Goal: Task Accomplishment & Management: Manage account settings

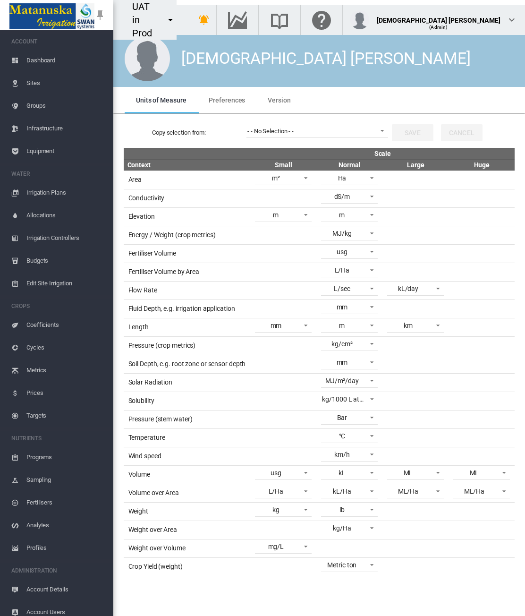
click at [68, 590] on span "Account Details" at bounding box center [65, 589] width 79 height 23
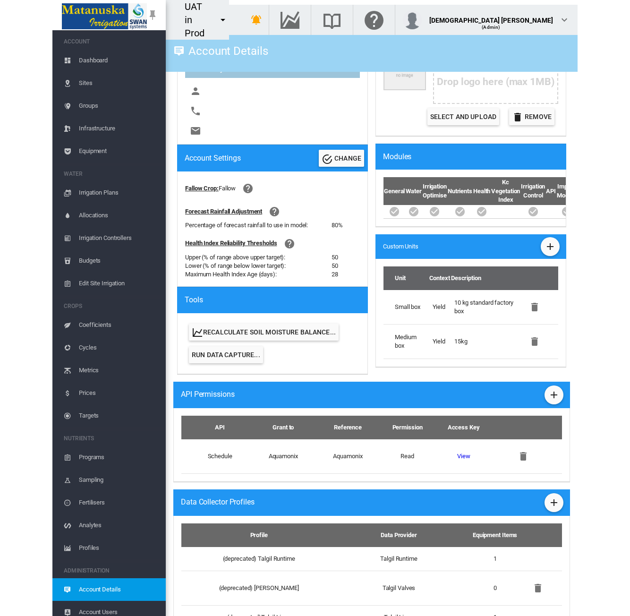
scroll to position [304, 0]
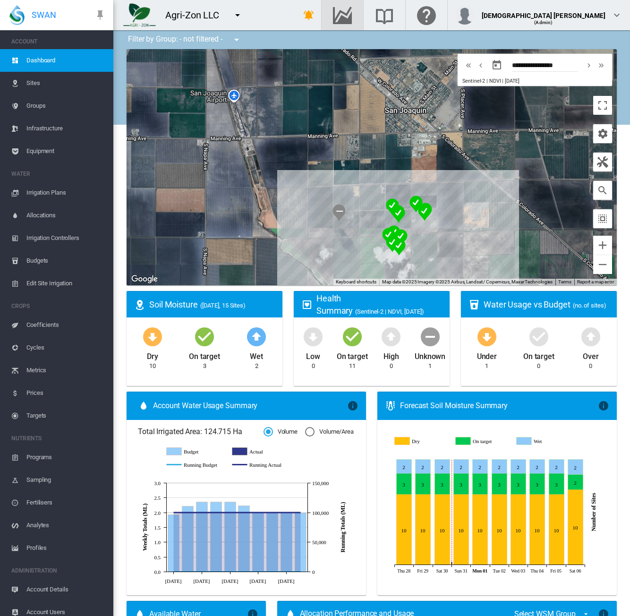
click at [56, 592] on span "Account Details" at bounding box center [65, 589] width 79 height 23
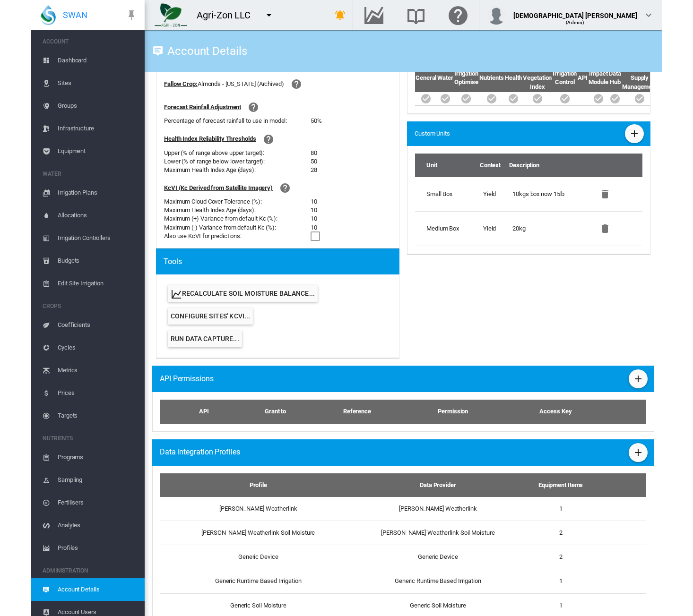
scroll to position [364, 0]
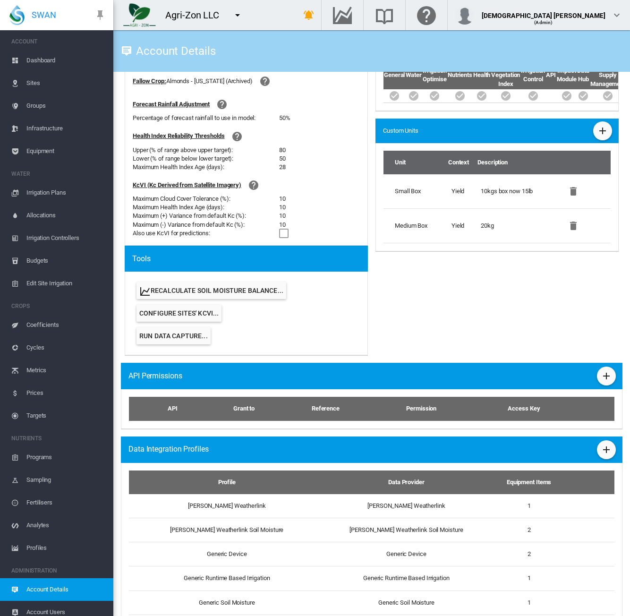
click at [601, 446] on md-icon "icon-plus" at bounding box center [606, 449] width 11 height 11
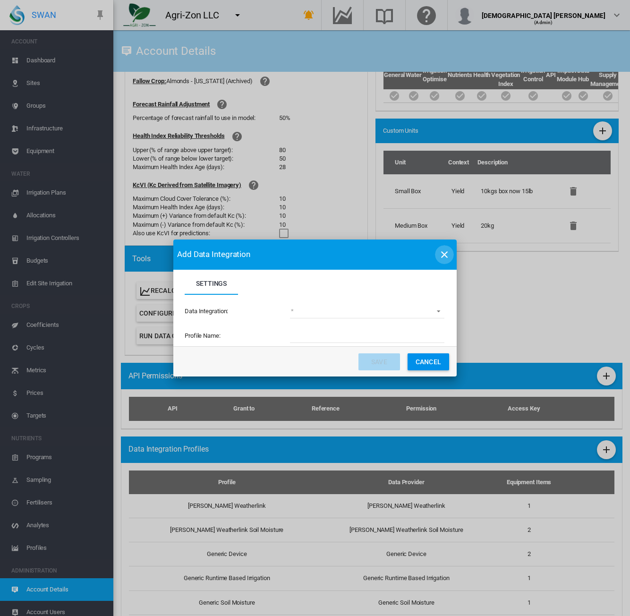
click at [446, 251] on md-icon "icon-close" at bounding box center [444, 254] width 11 height 11
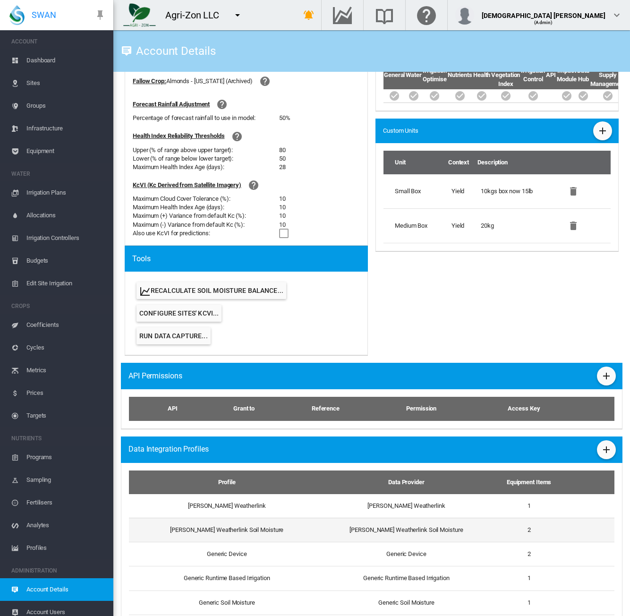
click at [295, 536] on td "Davis Weatherlink Soil Moisture" at bounding box center [223, 530] width 189 height 24
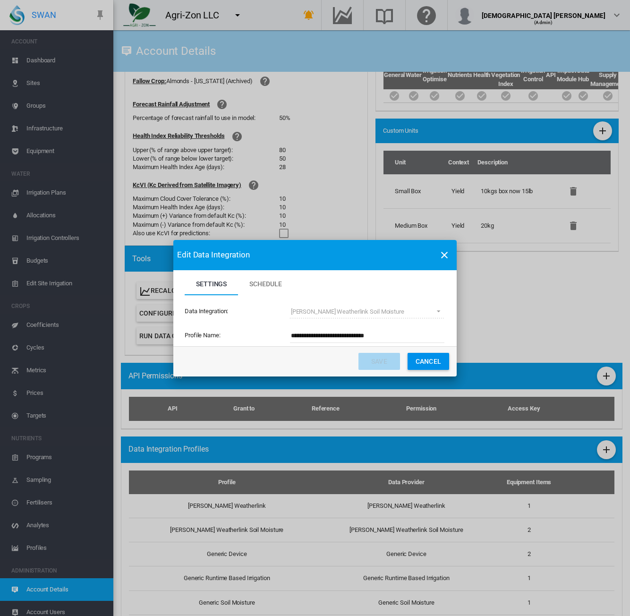
click at [433, 358] on button "Cancel" at bounding box center [429, 361] width 42 height 17
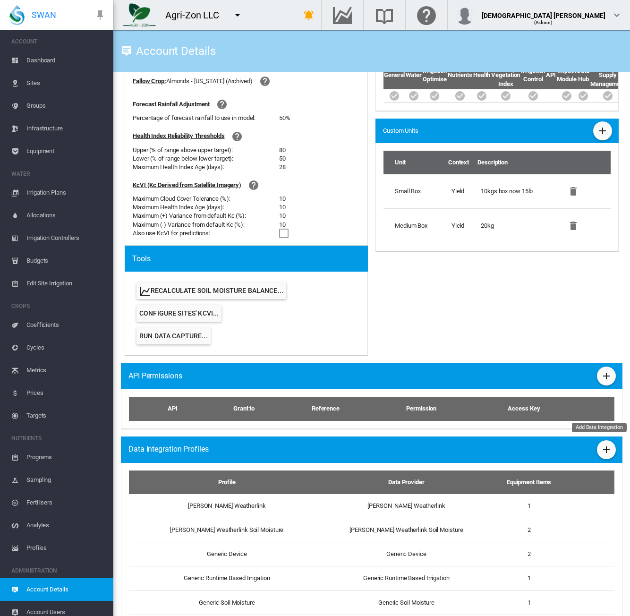
click at [597, 449] on button "Add Data Integration" at bounding box center [606, 449] width 19 height 19
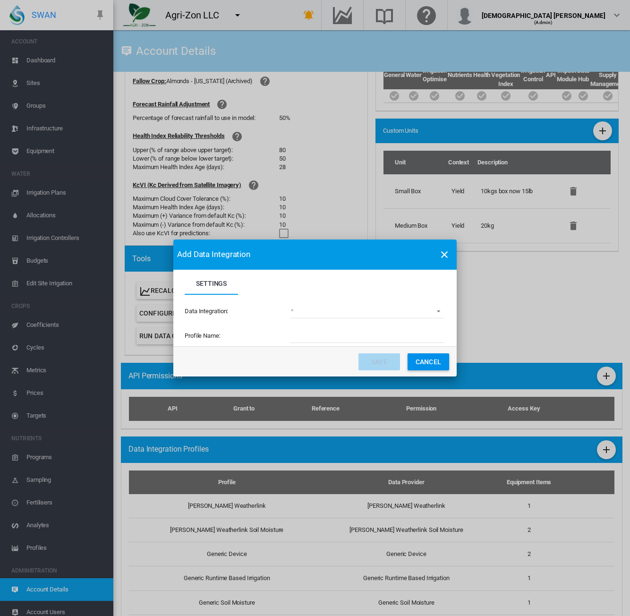
click at [430, 362] on button "Cancel" at bounding box center [429, 361] width 42 height 17
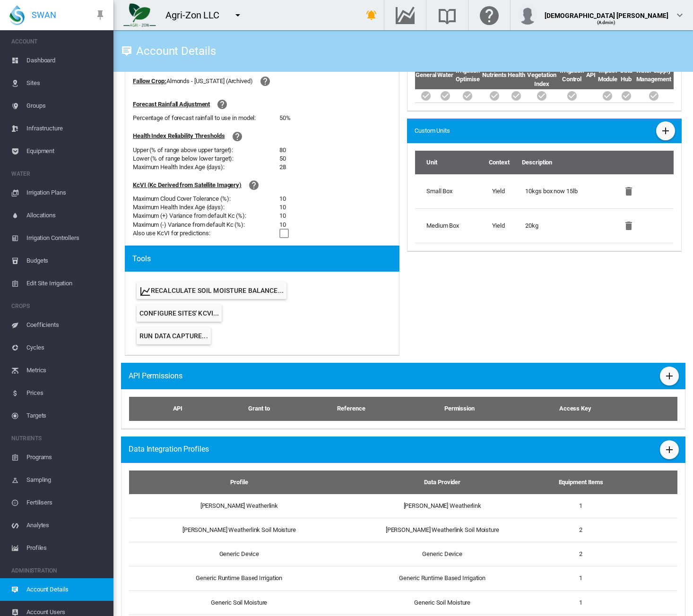
click at [241, 14] on md-icon "icon-menu-down" at bounding box center [237, 14] width 11 height 11
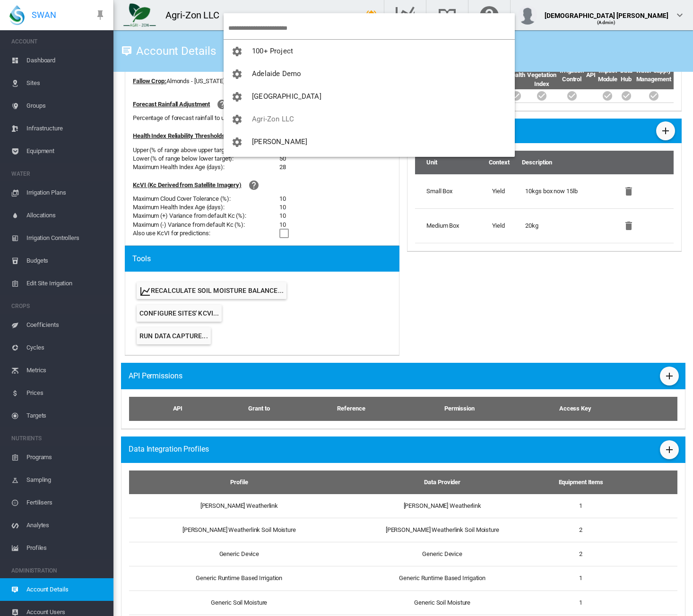
click at [254, 24] on input "search" at bounding box center [371, 28] width 286 height 22
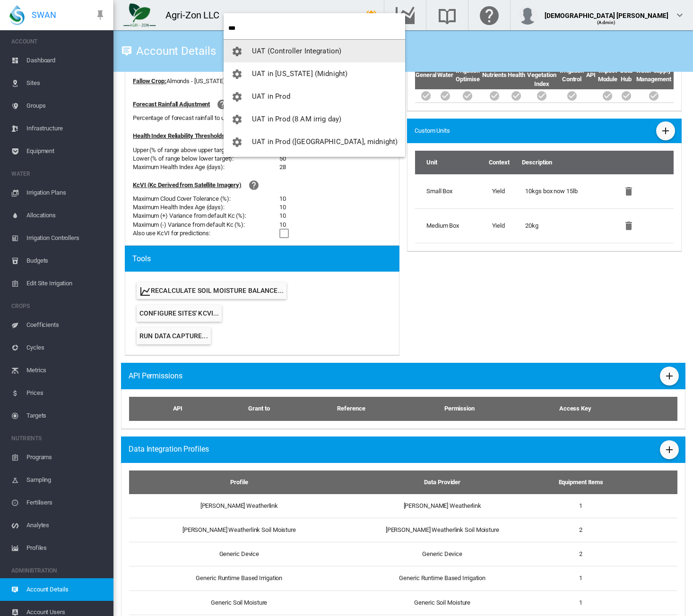
type input "***"
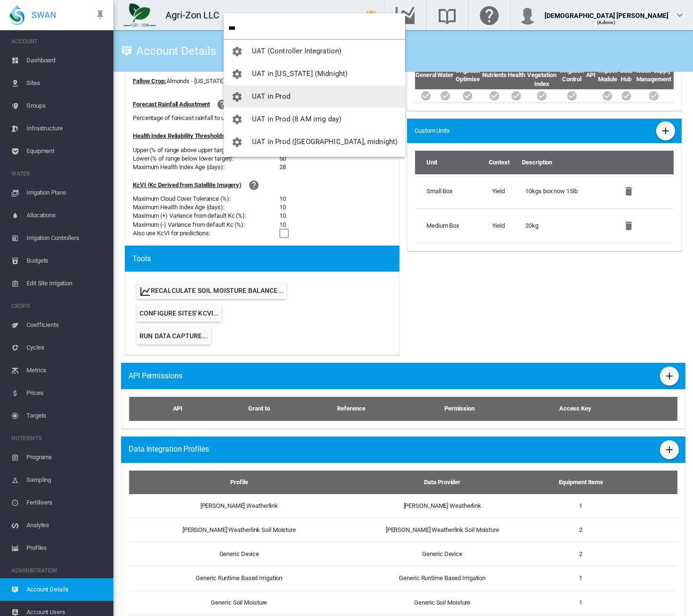
click at [283, 97] on span "UAT in Prod" at bounding box center [271, 96] width 38 height 9
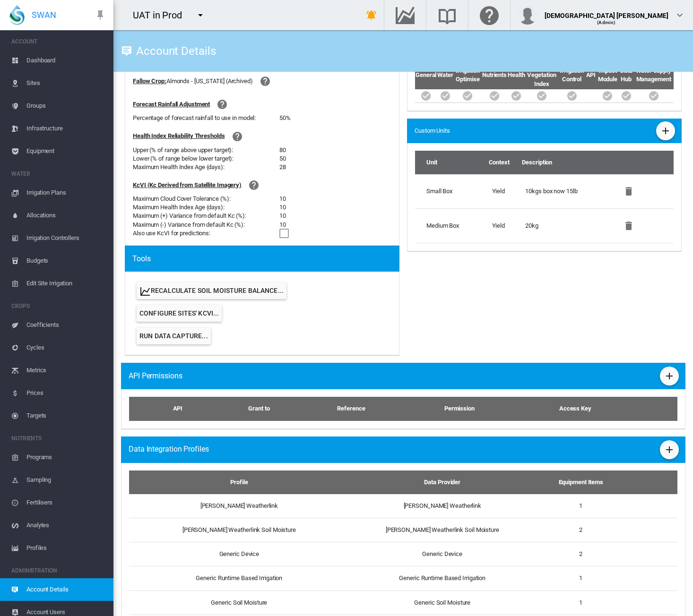
click at [33, 55] on span "Dashboard" at bounding box center [65, 60] width 79 height 23
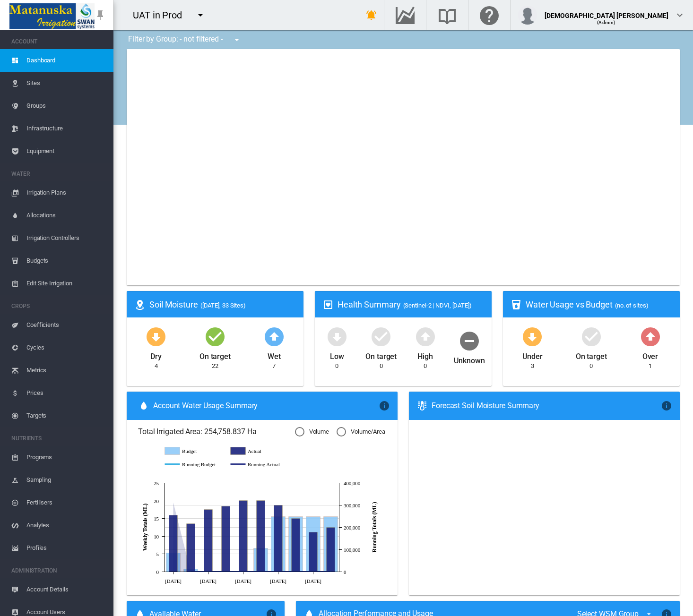
type input "**********"
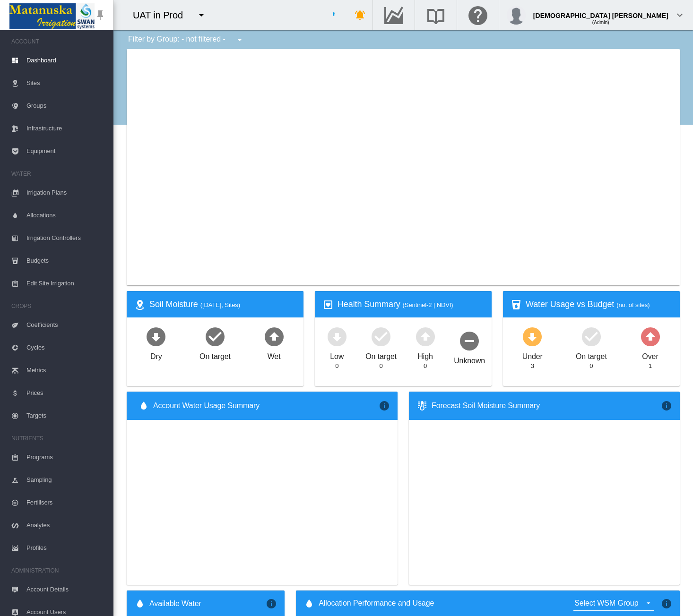
type input "**********"
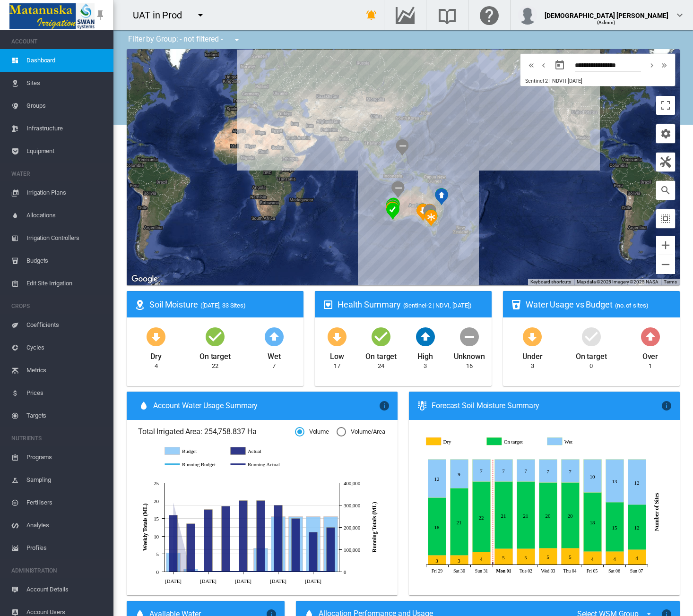
click at [57, 154] on span "Equipment" at bounding box center [65, 151] width 79 height 23
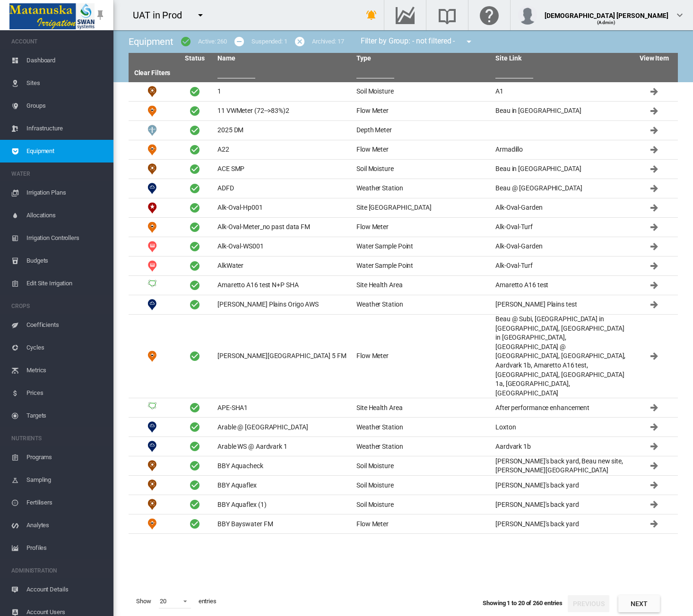
click at [54, 545] on span "Profiles" at bounding box center [65, 548] width 79 height 23
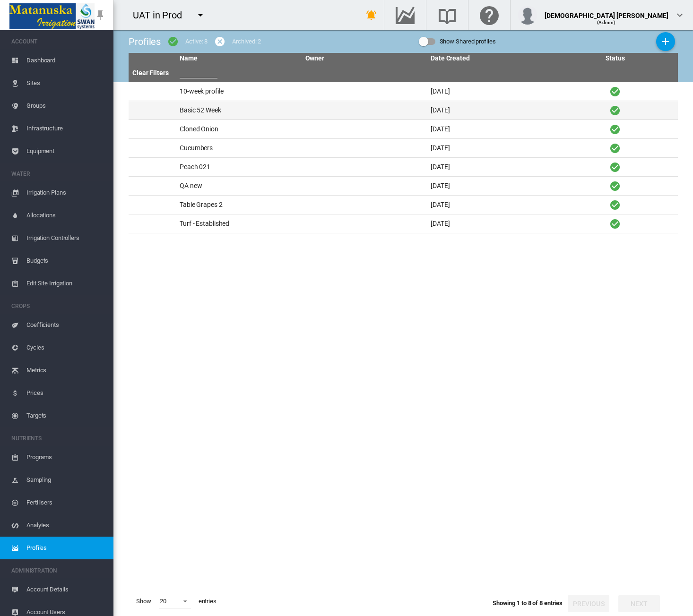
click at [273, 105] on td "Basic 52 Week" at bounding box center [239, 110] width 126 height 18
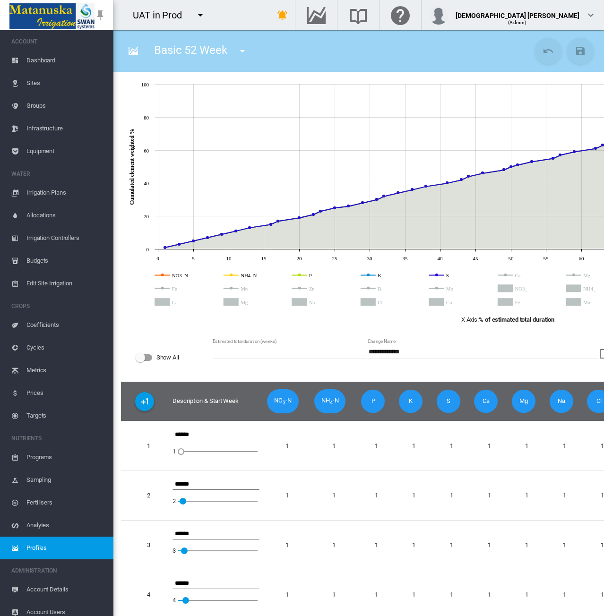
click at [246, 48] on md-icon "icon-menu-down" at bounding box center [242, 50] width 11 height 11
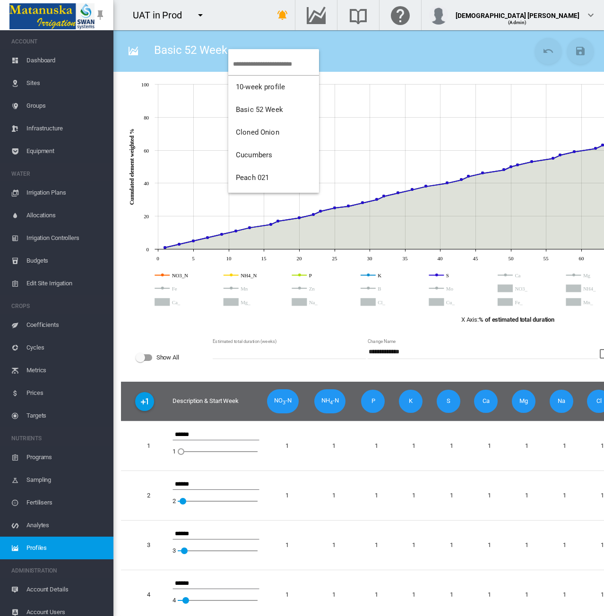
click at [369, 48] on md-backdrop at bounding box center [302, 308] width 604 height 616
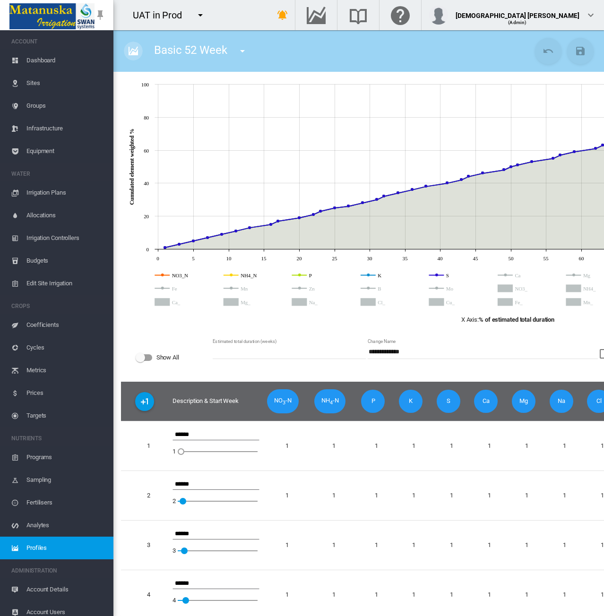
click at [137, 51] on md-icon "icon-chart-areaspline" at bounding box center [133, 50] width 11 height 11
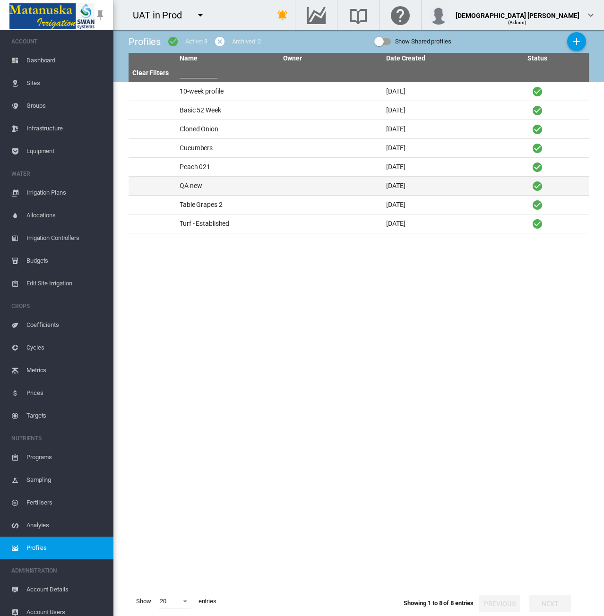
click at [231, 181] on td "QA new" at bounding box center [227, 186] width 103 height 18
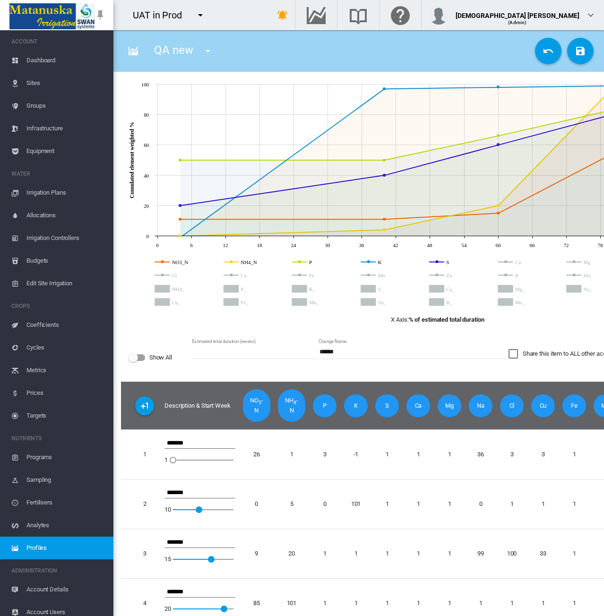
drag, startPoint x: 206, startPoint y: 352, endPoint x: 176, endPoint y: 353, distance: 29.8
click at [176, 353] on div "Show All Estimated total duration (weeks) ** Change Name ****** Share this item…" at bounding box center [437, 358] width 633 height 48
type input "**"
click at [149, 330] on fieldset "JavaScript chart by amCharts 3.21.15 0 6 12 18 24 30 36 42 48 54 60 66 72 78 84…" at bounding box center [437, 379] width 641 height 606
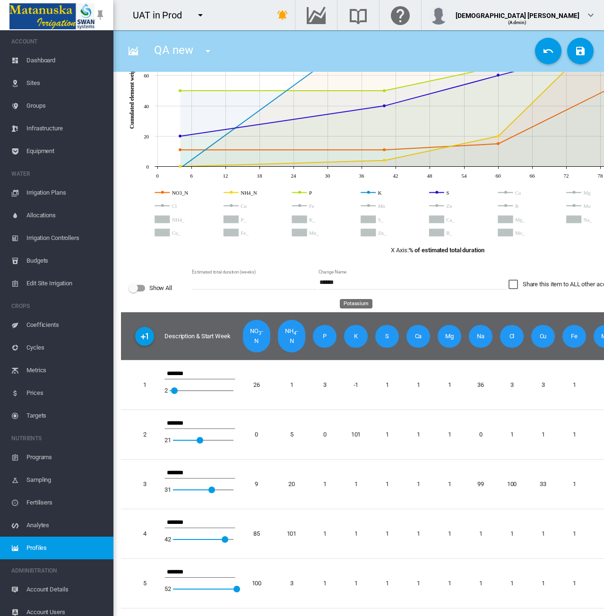
click at [360, 332] on span "K" at bounding box center [356, 336] width 24 height 23
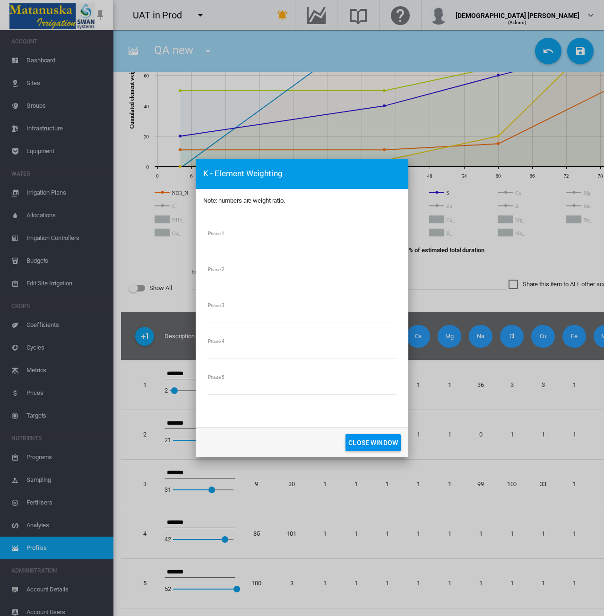
drag, startPoint x: 217, startPoint y: 244, endPoint x: 187, endPoint y: 248, distance: 30.5
click at [187, 248] on div "K - Element Weighting Note: numbers are weight ratio. Phase 1 ** Phase 2 *** Ph…" at bounding box center [302, 308] width 604 height 616
type input "*"
click at [354, 441] on button "CLOSE WINDOW" at bounding box center [372, 442] width 55 height 17
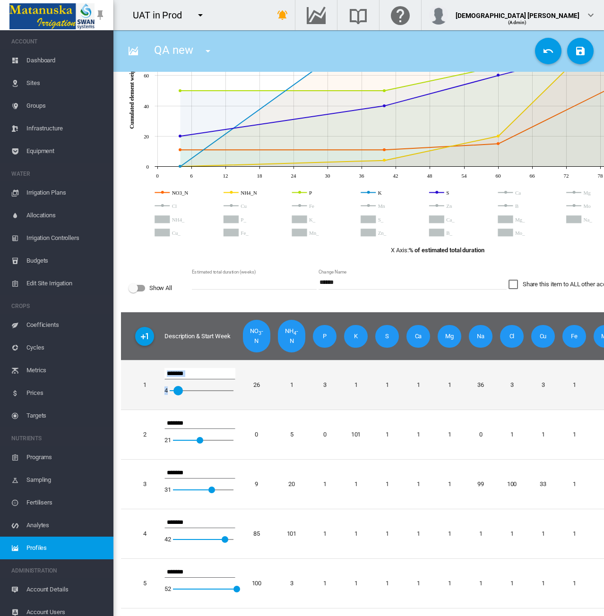
drag, startPoint x: 173, startPoint y: 383, endPoint x: 157, endPoint y: 386, distance: 16.3
click at [157, 386] on tr "1 ******* 4 4 26 1 3 1 1 1 1 36 3 3 1 1 1 1 1" at bounding box center [437, 385] width 633 height 50
click at [173, 386] on div at bounding box center [173, 390] width 9 height 9
click at [171, 386] on div at bounding box center [173, 390] width 9 height 9
drag, startPoint x: 172, startPoint y: 382, endPoint x: 167, endPoint y: 383, distance: 5.7
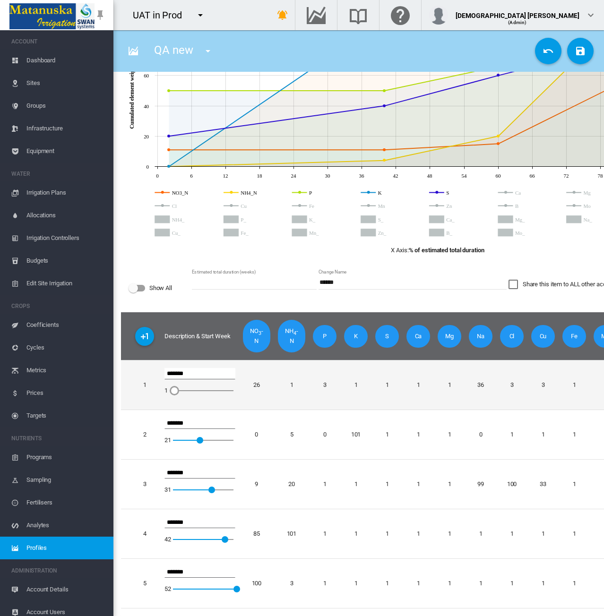
click at [167, 386] on div at bounding box center [169, 390] width 9 height 9
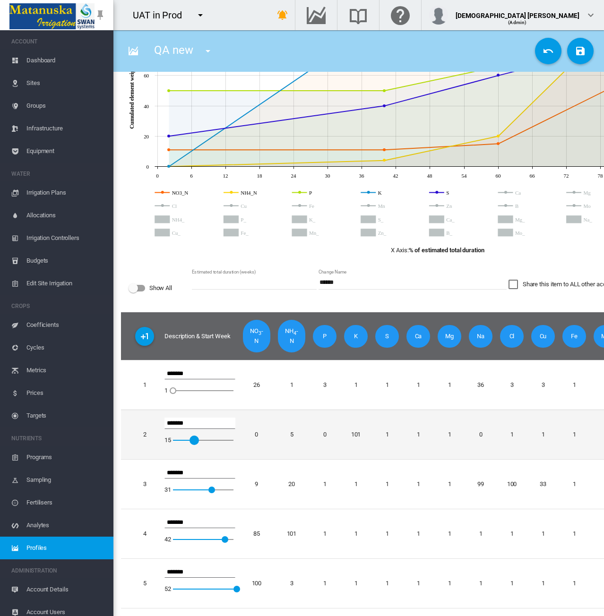
drag, startPoint x: 201, startPoint y: 433, endPoint x: 190, endPoint y: 433, distance: 11.3
click at [190, 436] on div at bounding box center [189, 440] width 9 height 9
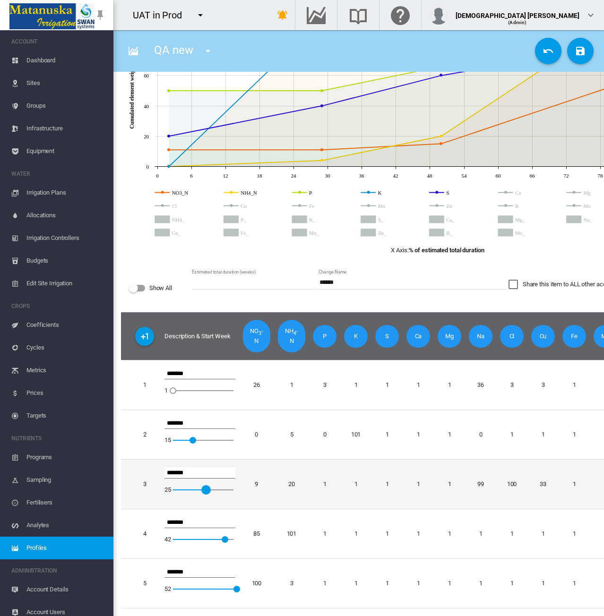
drag, startPoint x: 212, startPoint y: 481, endPoint x: 201, endPoint y: 481, distance: 10.9
click at [201, 485] on div at bounding box center [201, 489] width 9 height 9
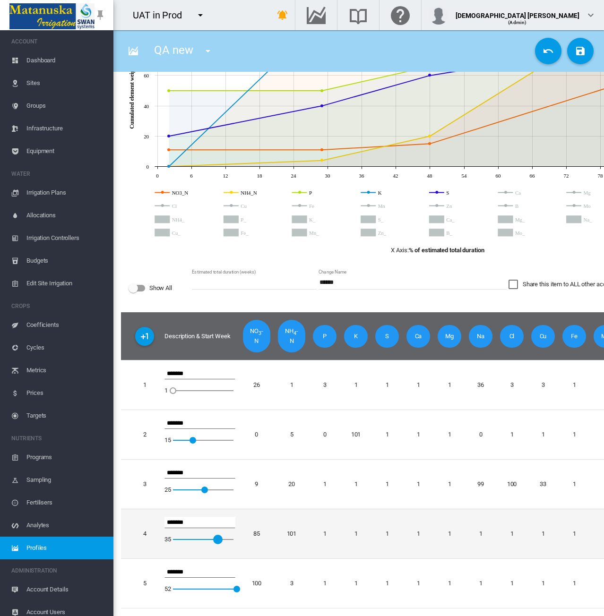
drag, startPoint x: 225, startPoint y: 532, endPoint x: 214, endPoint y: 532, distance: 11.3
click at [214, 535] on div at bounding box center [212, 539] width 9 height 9
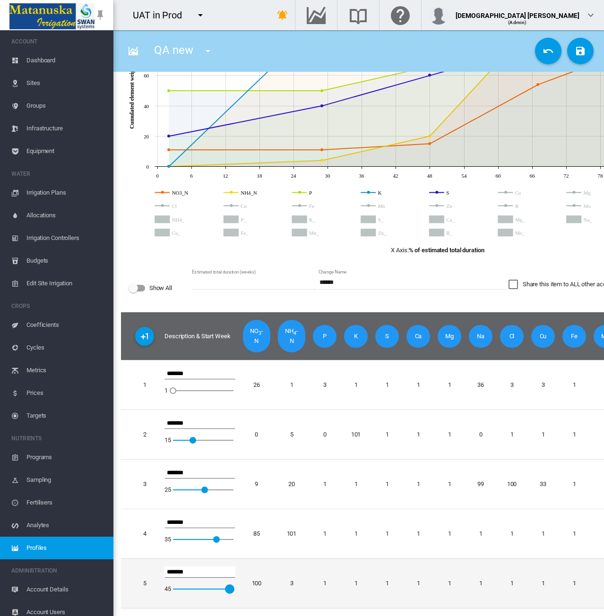
drag, startPoint x: 236, startPoint y: 583, endPoint x: 225, endPoint y: 585, distance: 11.5
click at [225, 585] on div at bounding box center [224, 589] width 9 height 9
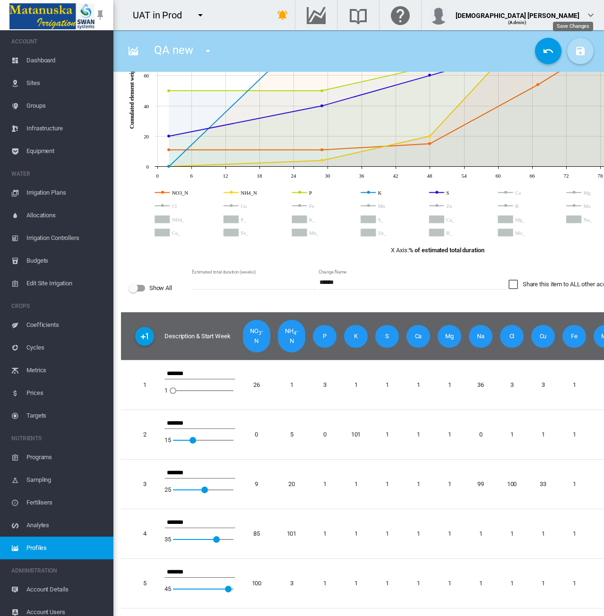
click at [575, 45] on md-icon "icon-content-save" at bounding box center [580, 50] width 11 height 11
click at [326, 329] on span "P" at bounding box center [325, 336] width 24 height 23
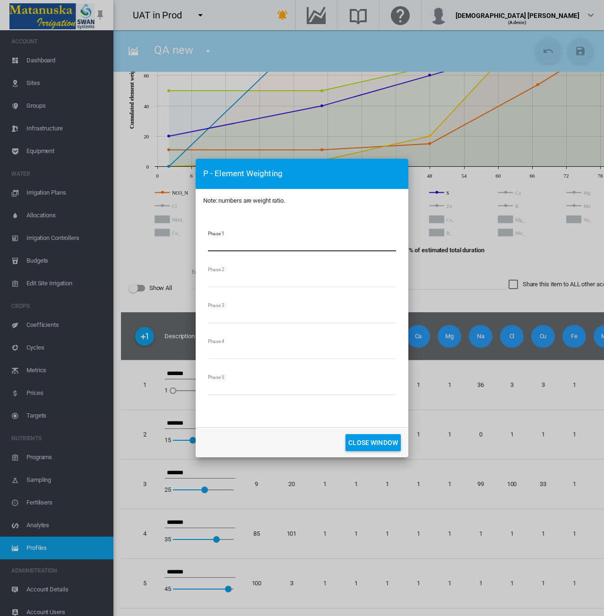
drag, startPoint x: 216, startPoint y: 245, endPoint x: 172, endPoint y: 252, distance: 44.9
click at [172, 252] on div "P - Element Weighting Note: numbers are weight ratio. Phase 1 * Phase 2 * Phase…" at bounding box center [302, 308] width 604 height 616
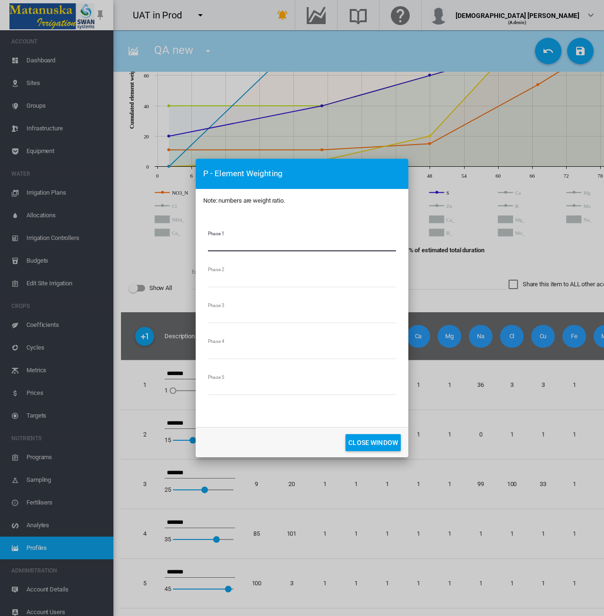
type input "*"
drag, startPoint x: 217, startPoint y: 279, endPoint x: 179, endPoint y: 282, distance: 38.4
click at [179, 282] on div "P - Element Weighting Note: numbers are weight ratio. Phase 1 * Phase 2 * Phase…" at bounding box center [302, 308] width 604 height 616
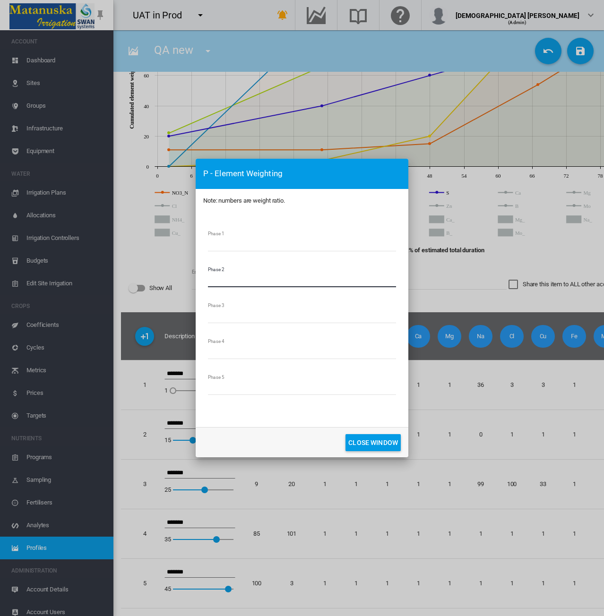
type input "*"
drag, startPoint x: 221, startPoint y: 318, endPoint x: 185, endPoint y: 318, distance: 36.4
click at [185, 318] on div "P - Element Weighting Note: numbers are weight ratio. Phase 1 * Phase 2 * Phase…" at bounding box center [302, 308] width 604 height 616
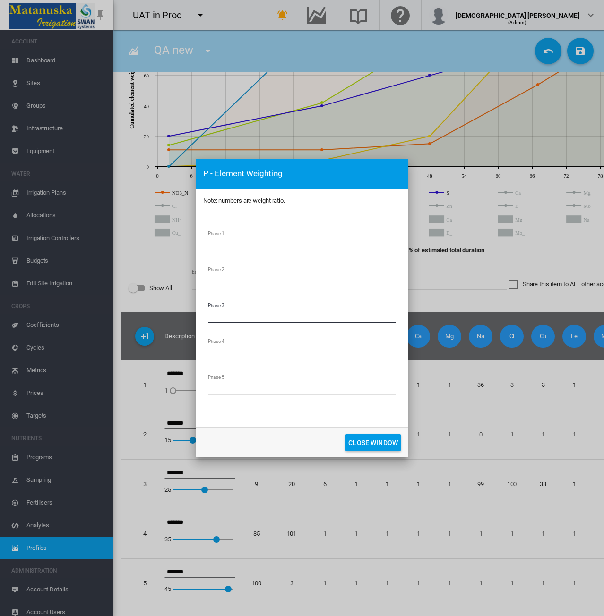
type input "*"
drag, startPoint x: 216, startPoint y: 349, endPoint x: 175, endPoint y: 353, distance: 41.7
click at [175, 353] on div "P - Element Weighting Note: numbers are weight ratio. Phase 1 * Phase 2 * Phase…" at bounding box center [302, 308] width 604 height 616
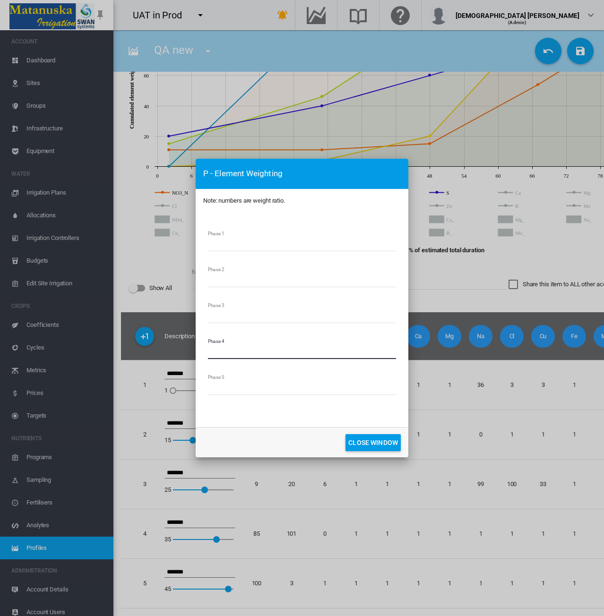
type input "*"
drag, startPoint x: 224, startPoint y: 385, endPoint x: 190, endPoint y: 387, distance: 34.6
click at [190, 387] on div "P - Element Weighting Note: numbers are weight ratio. Phase 1 * Phase 2 * Phase…" at bounding box center [302, 308] width 604 height 616
type input "*"
click at [367, 442] on button "CLOSE WINDOW" at bounding box center [372, 442] width 55 height 17
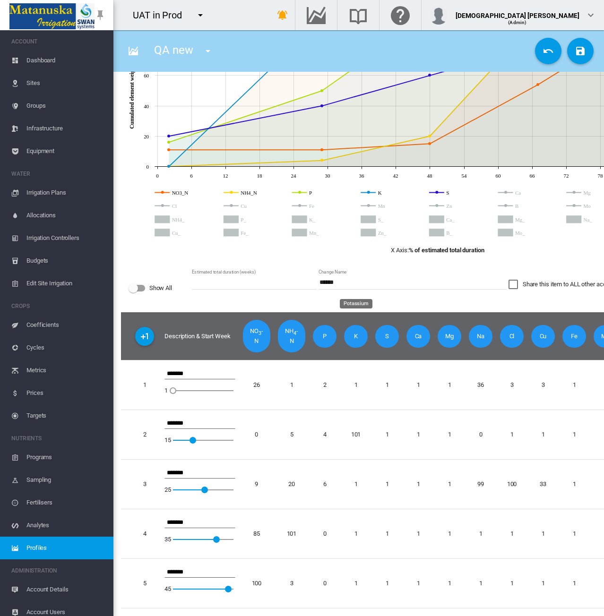
click at [357, 328] on span "K" at bounding box center [356, 336] width 24 height 23
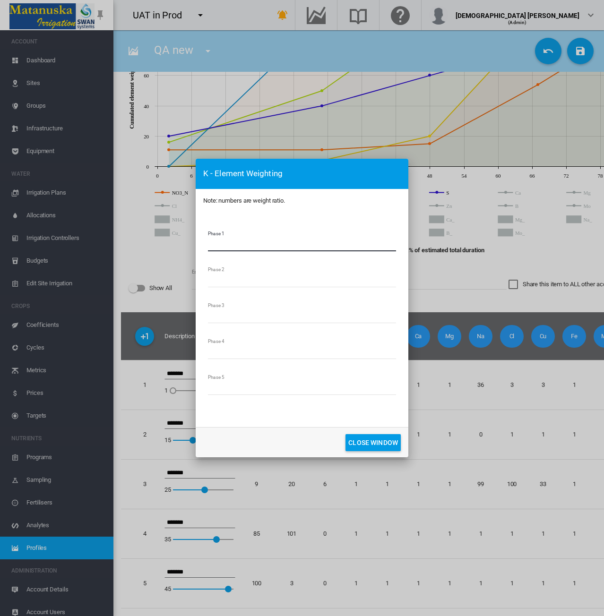
drag, startPoint x: 225, startPoint y: 243, endPoint x: 158, endPoint y: 246, distance: 67.2
click at [158, 246] on div "K - Element Weighting Note: numbers are weight ratio. Phase 1 * Phase 2 *** Pha…" at bounding box center [302, 308] width 604 height 616
type input "*"
drag, startPoint x: 228, startPoint y: 282, endPoint x: 184, endPoint y: 283, distance: 43.5
click at [184, 283] on div "K - Element Weighting Note: numbers are weight ratio. Phase 1 * Phase 2 *** Pha…" at bounding box center [302, 308] width 604 height 616
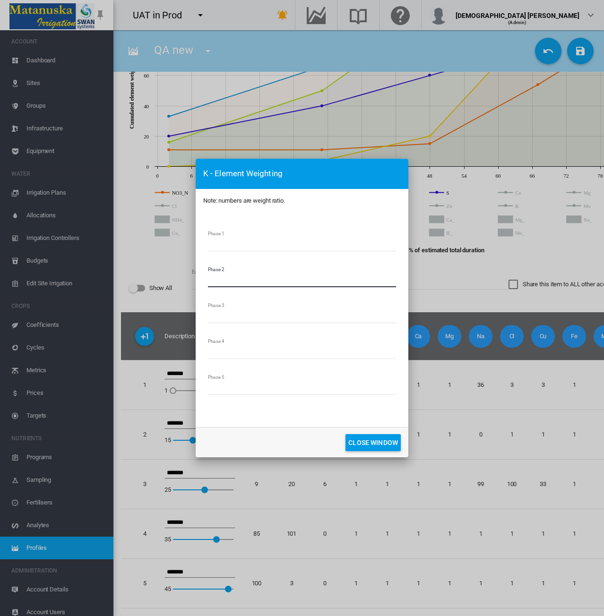
type input "*"
drag, startPoint x: 226, startPoint y: 317, endPoint x: 184, endPoint y: 317, distance: 42.1
click at [184, 317] on div "K - Element Weighting Note: numbers are weight ratio. Phase 1 * Phase 2 * Phase…" at bounding box center [302, 308] width 604 height 616
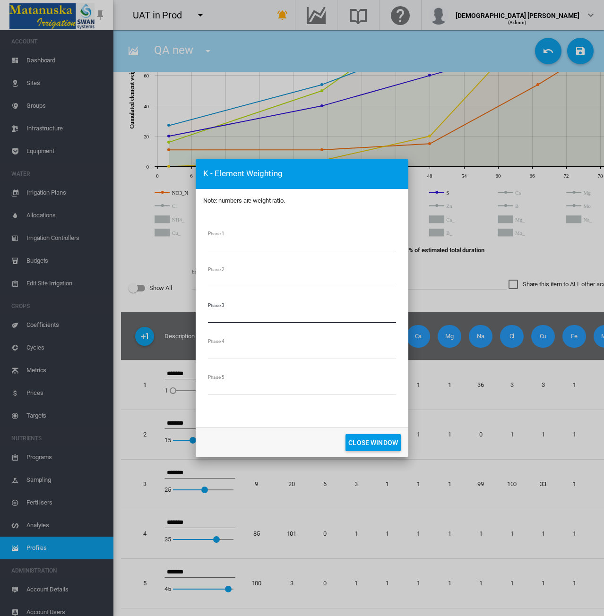
type input "*"
drag, startPoint x: 219, startPoint y: 355, endPoint x: 189, endPoint y: 353, distance: 30.3
click at [189, 353] on div "K - Element Weighting Note: numbers are weight ratio. Phase 1 * Phase 2 * Phase…" at bounding box center [302, 308] width 604 height 616
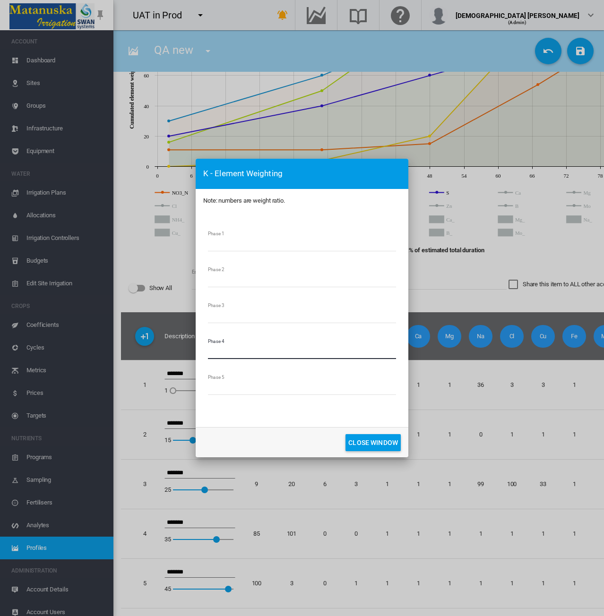
type input "*"
drag, startPoint x: 194, startPoint y: 389, endPoint x: 179, endPoint y: 388, distance: 15.2
click at [179, 388] on div "K - Element Weighting Note: numbers are weight ratio. Phase 1 * Phase 2 * Phase…" at bounding box center [302, 308] width 604 height 616
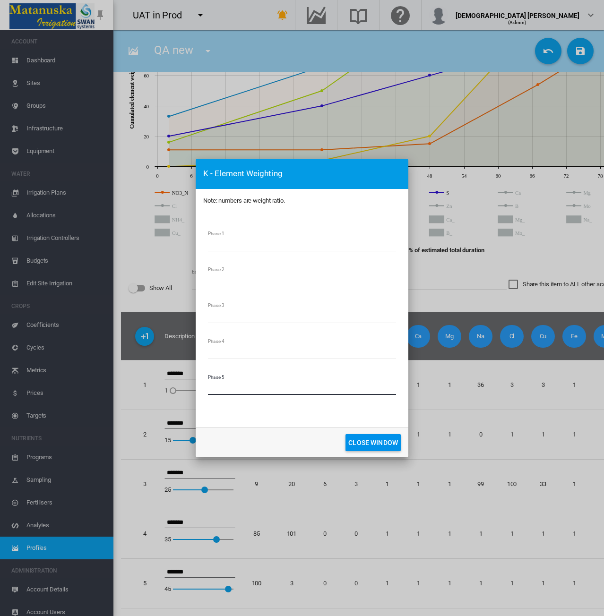
type input "*"
click at [366, 447] on button "CLOSE WINDOW" at bounding box center [372, 442] width 55 height 17
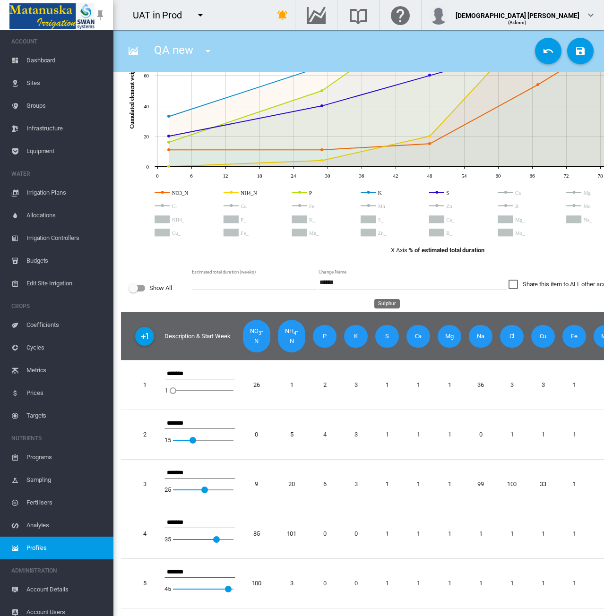
click at [389, 330] on span "S" at bounding box center [387, 336] width 24 height 23
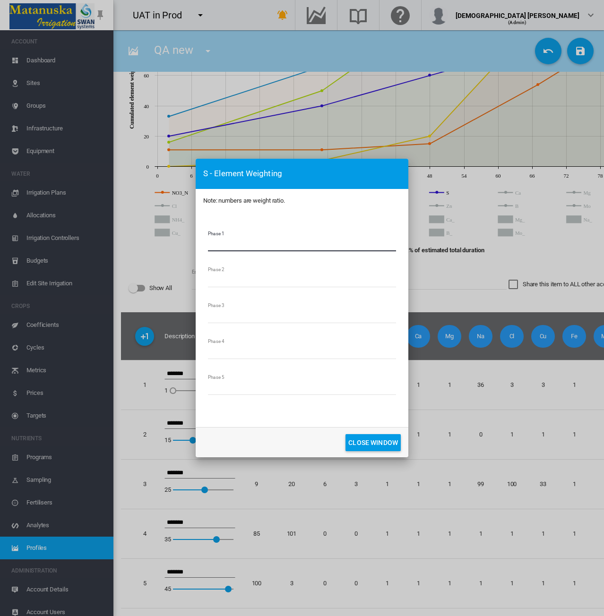
drag, startPoint x: 222, startPoint y: 245, endPoint x: 189, endPoint y: 245, distance: 33.1
click at [189, 245] on div "S - Element Weighting Note: numbers are weight ratio. Phase 1 * Phase 2 * Phase…" at bounding box center [302, 308] width 604 height 616
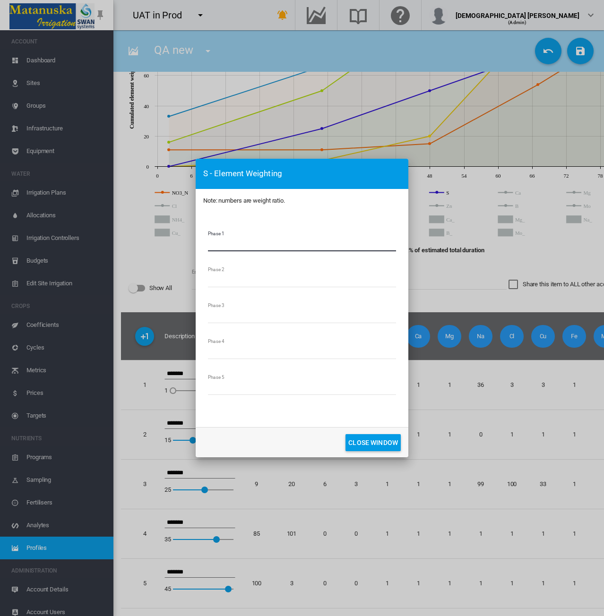
type input "*"
drag, startPoint x: 214, startPoint y: 276, endPoint x: 198, endPoint y: 279, distance: 15.9
click at [198, 279] on md-dialog-content "Phase 1 * Phase 2 * Phase 3 * Phase 4 * Phase 5 *" at bounding box center [302, 320] width 213 height 215
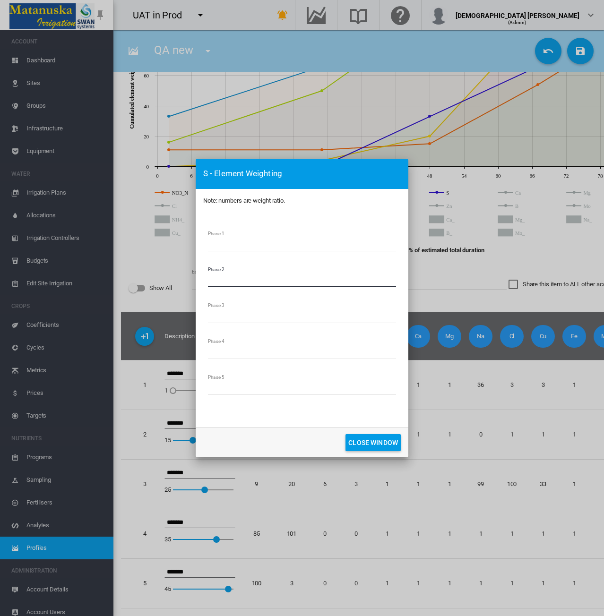
type input "*"
drag, startPoint x: 216, startPoint y: 320, endPoint x: 189, endPoint y: 320, distance: 26.9
click at [189, 320] on div "S - Element Weighting Note: numbers are weight ratio. Phase 1 * Phase 2 * Phase…" at bounding box center [302, 308] width 604 height 616
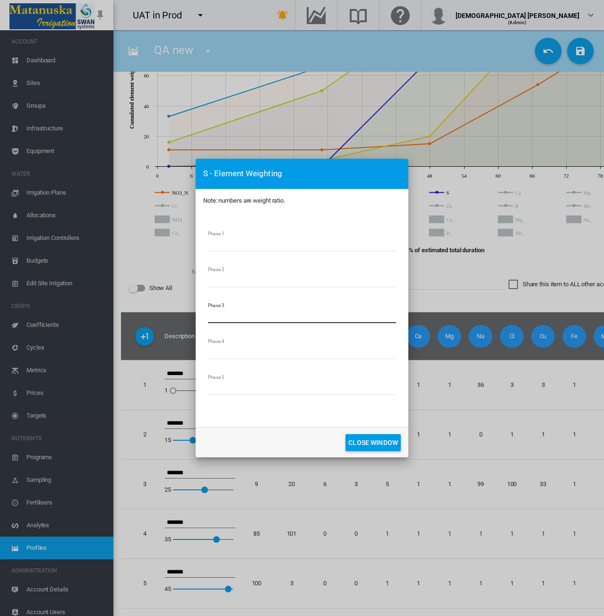
type input "*"
drag, startPoint x: 220, startPoint y: 353, endPoint x: 197, endPoint y: 353, distance: 23.2
click at [197, 353] on md-dialog-content "Phase 1 * Phase 2 * Phase 3 * Phase 4 * Phase 5 *" at bounding box center [302, 320] width 213 height 215
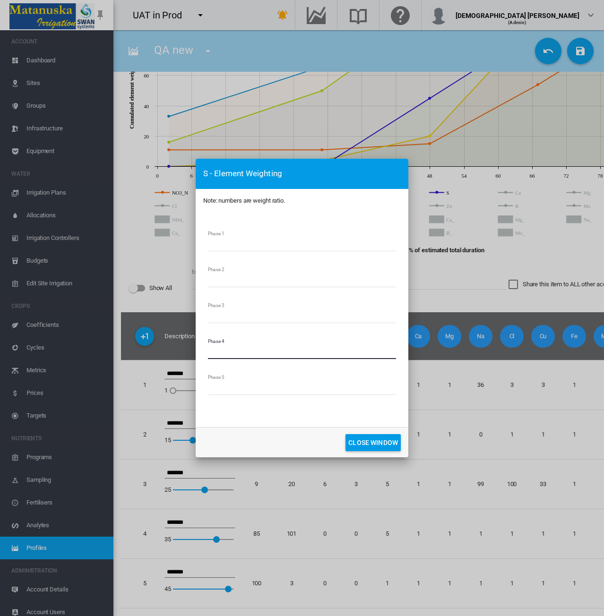
type input "*"
drag, startPoint x: 221, startPoint y: 386, endPoint x: 189, endPoint y: 387, distance: 32.6
click at [189, 387] on div "S - Element Weighting Note: numbers are weight ratio. Phase 1 * Phase 2 * Phase…" at bounding box center [302, 308] width 604 height 616
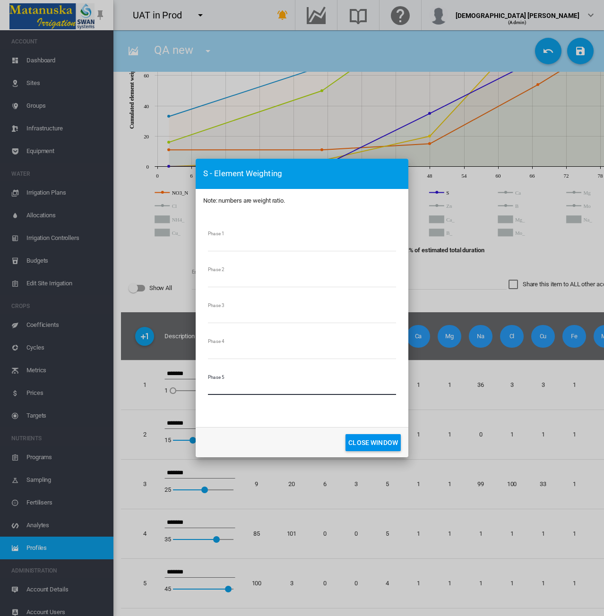
type input "*"
click at [350, 439] on button "CLOSE WINDOW" at bounding box center [372, 442] width 55 height 17
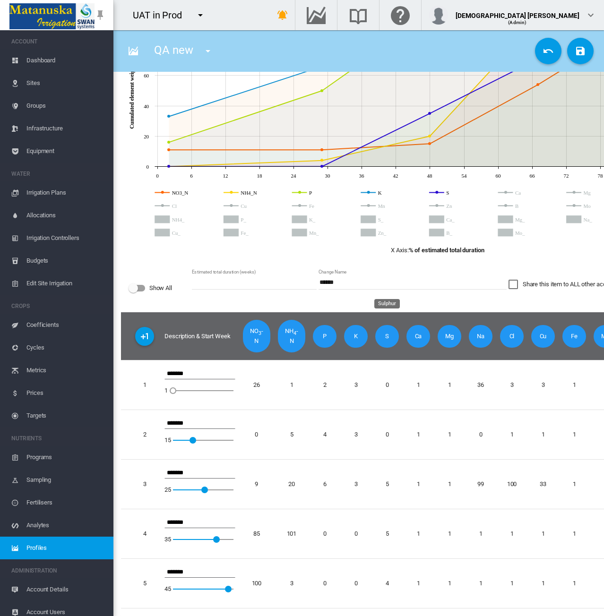
click at [389, 326] on span "S" at bounding box center [387, 336] width 24 height 23
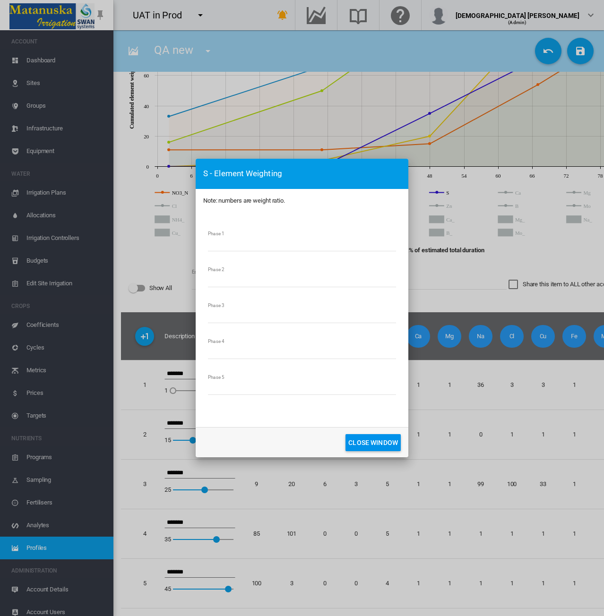
drag, startPoint x: 215, startPoint y: 352, endPoint x: 184, endPoint y: 353, distance: 30.7
click at [184, 353] on div "S - Element Weighting Note: numbers are weight ratio. Phase 1 * Phase 2 * Phase…" at bounding box center [302, 308] width 604 height 616
type input "*"
drag, startPoint x: 216, startPoint y: 390, endPoint x: 197, endPoint y: 389, distance: 19.4
click at [197, 389] on md-dialog-content "Phase 1 * Phase 2 * Phase 3 * Phase 4 * Phase 5 *" at bounding box center [302, 320] width 213 height 215
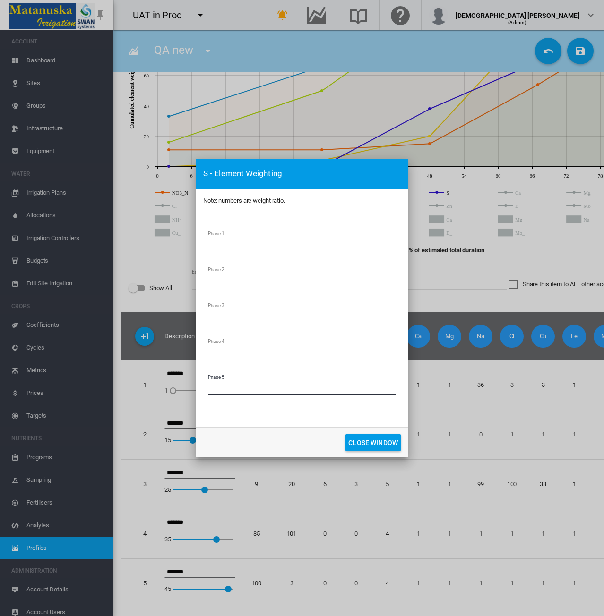
drag, startPoint x: 210, startPoint y: 389, endPoint x: 194, endPoint y: 392, distance: 16.7
click at [182, 387] on div "S - Element Weighting Note: numbers are weight ratio. Phase 1 * Phase 2 * Phase…" at bounding box center [302, 308] width 604 height 616
type input "*"
click at [356, 444] on button "CLOSE WINDOW" at bounding box center [372, 442] width 55 height 17
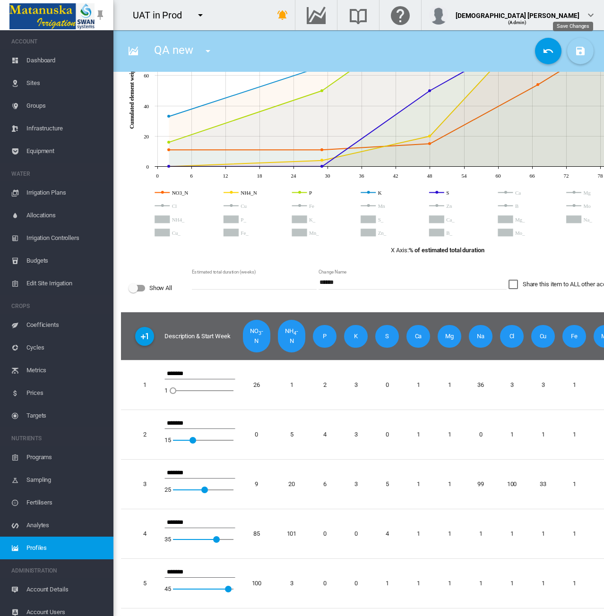
click at [575, 48] on md-icon "icon-content-save" at bounding box center [580, 50] width 11 height 11
click at [43, 80] on span "Sites" at bounding box center [65, 83] width 79 height 23
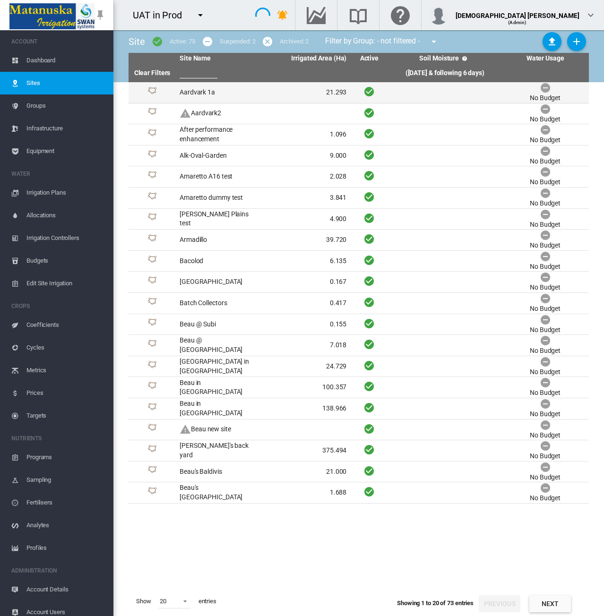
click at [212, 95] on td "Aardvark 1a" at bounding box center [219, 92] width 87 height 21
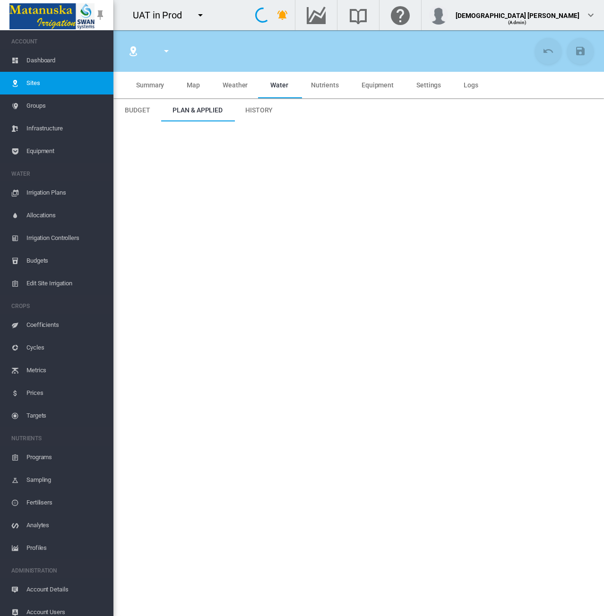
type input "**********"
type input "******"
type input "*********"
type input "**"
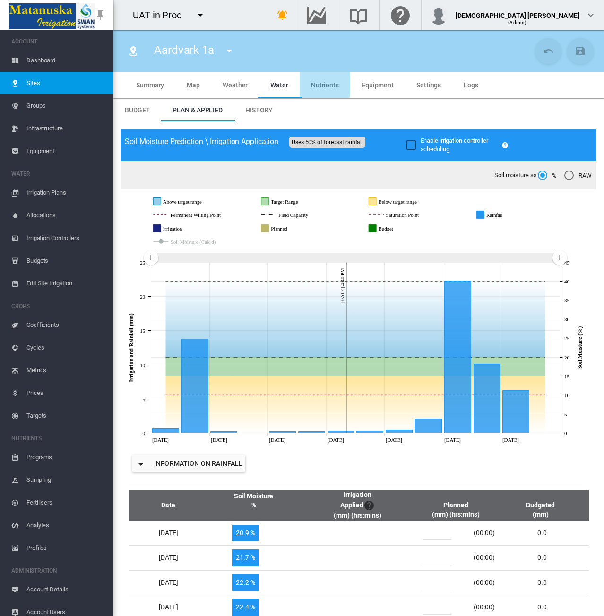
click at [319, 84] on span "Nutrients" at bounding box center [325, 85] width 28 height 8
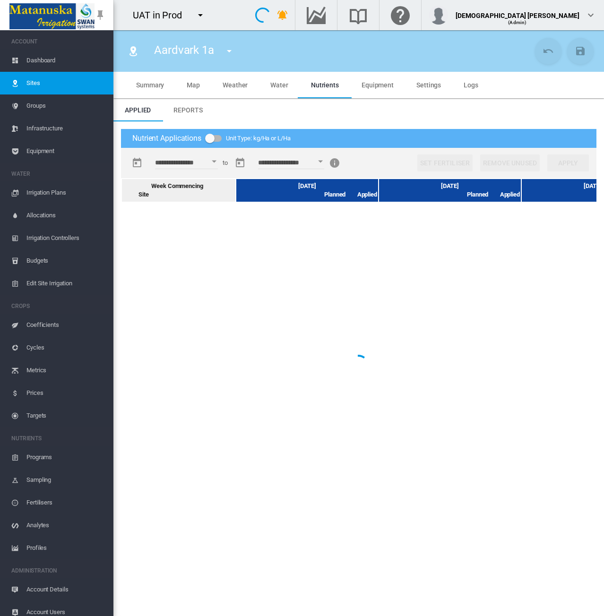
click at [198, 113] on span "Reports" at bounding box center [187, 110] width 29 height 8
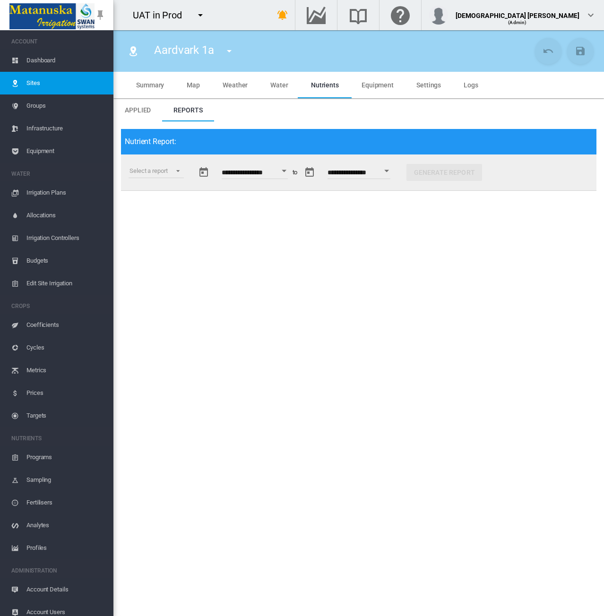
click at [286, 172] on div "Open calendar" at bounding box center [284, 171] width 5 height 2
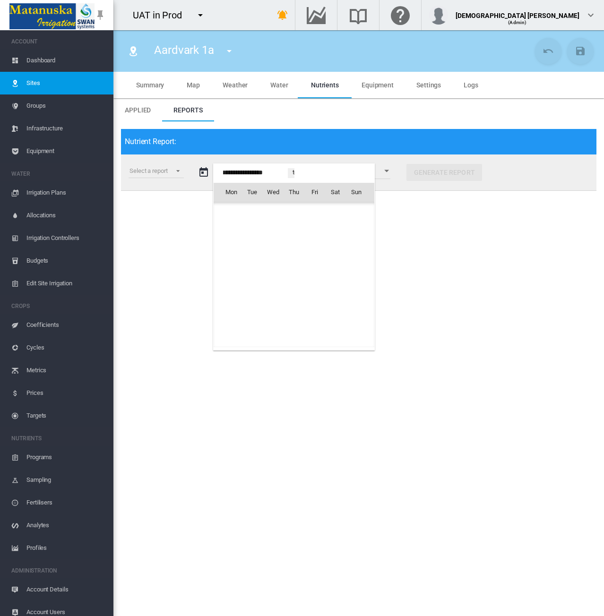
scroll to position [23417, 0]
click at [356, 212] on span "3" at bounding box center [356, 212] width 19 height 19
type input "**********"
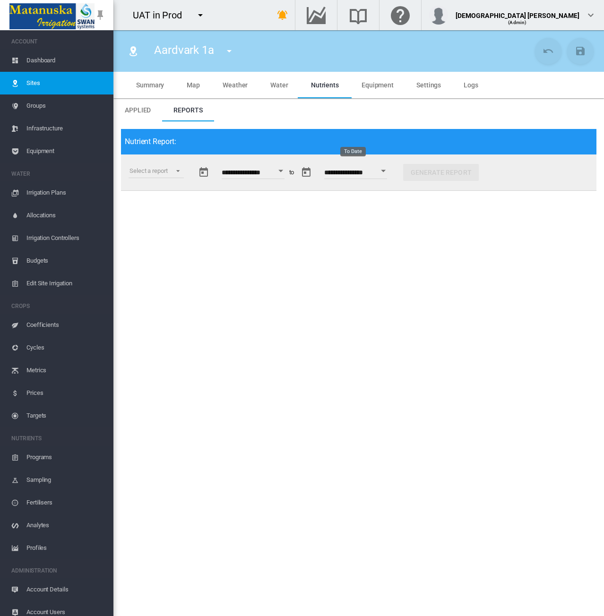
click at [392, 172] on button "Open calendar" at bounding box center [383, 171] width 17 height 17
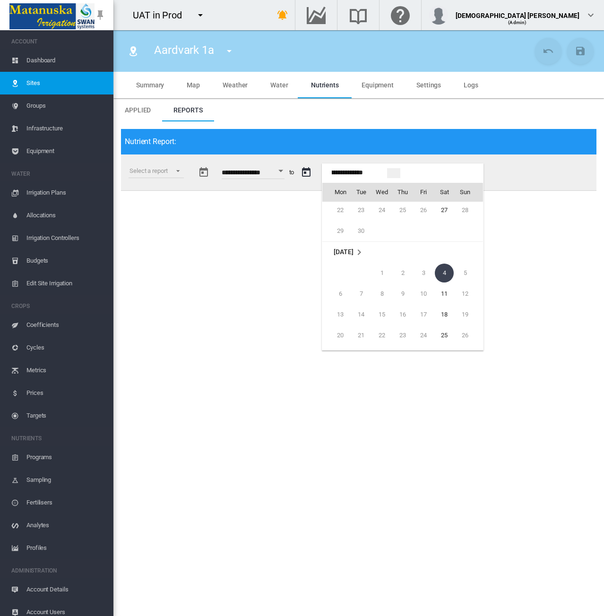
scroll to position [203, 0]
click at [446, 212] on span "27" at bounding box center [444, 217] width 19 height 19
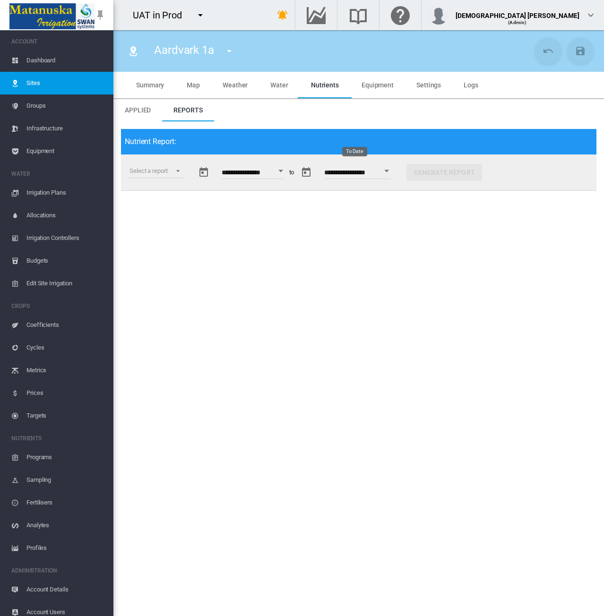
click at [396, 172] on button "Open calendar" at bounding box center [387, 171] width 17 height 17
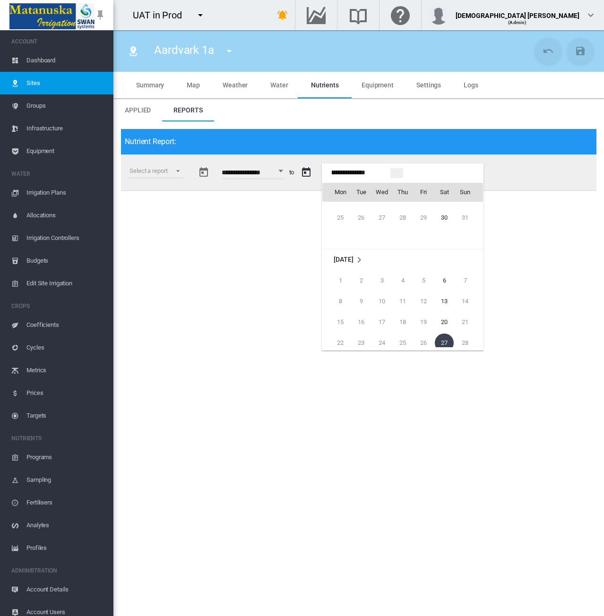
scroll to position [31, 0]
click at [441, 263] on span "30" at bounding box center [444, 265] width 19 height 19
type input "**********"
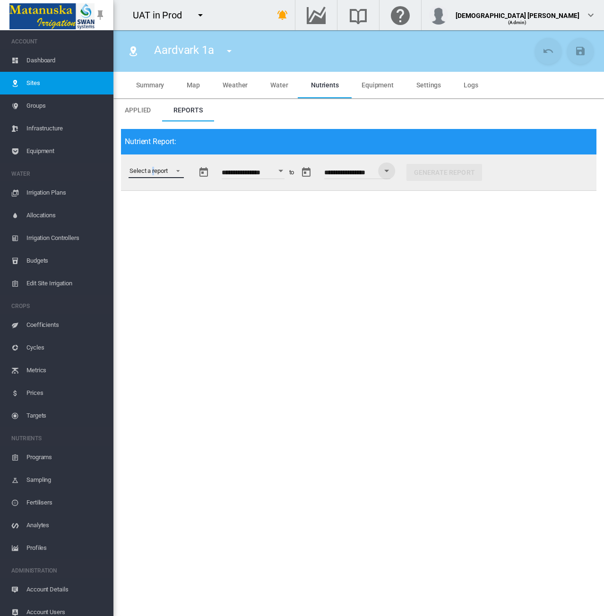
click at [153, 172] on md-select "Select a report Budget vs Actuals Tank Mix Fertiliser Applications Analytes Nut…" at bounding box center [156, 171] width 55 height 14
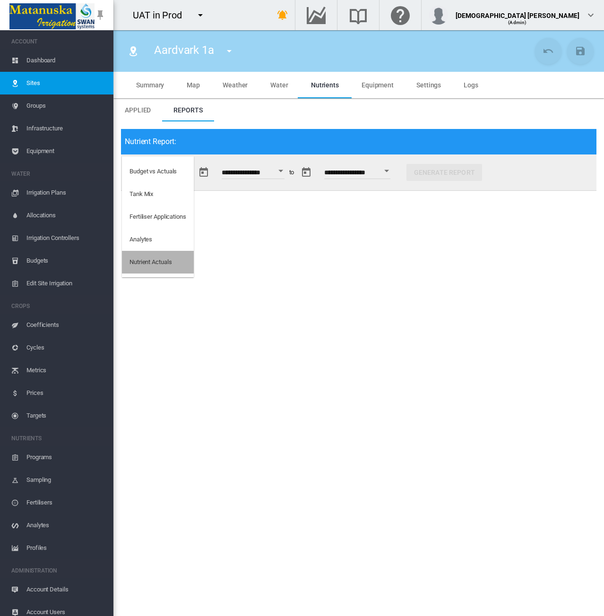
click at [147, 261] on div "Nutrient Actuals" at bounding box center [150, 262] width 42 height 9
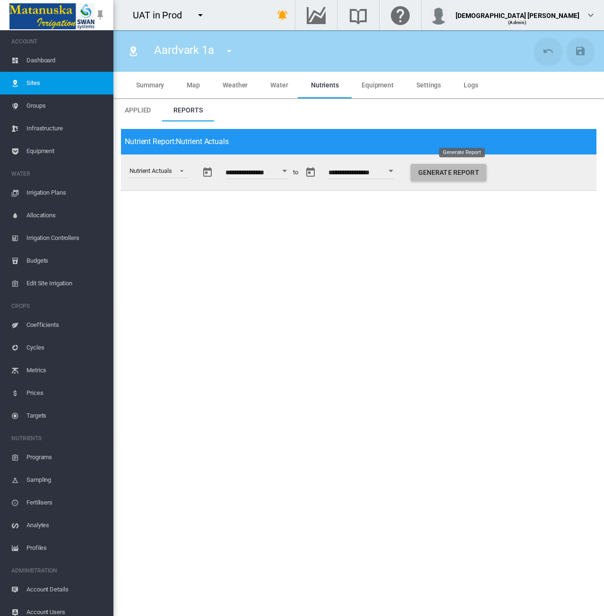
click at [440, 177] on button "Generate Report" at bounding box center [449, 172] width 76 height 17
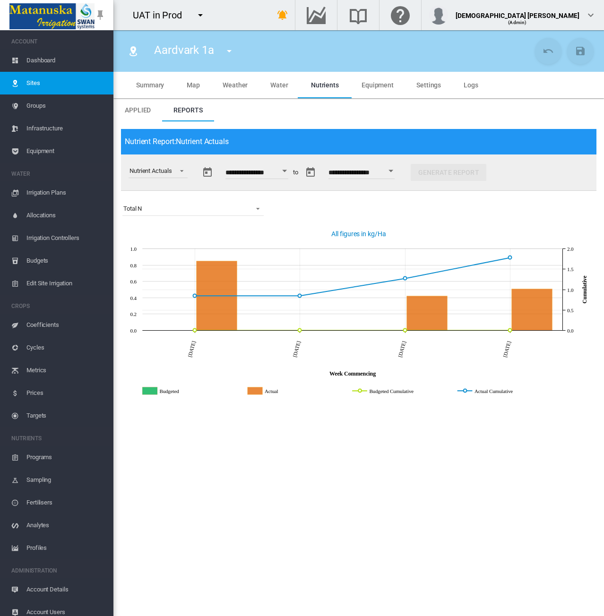
click at [251, 393] on icon "Actual" at bounding box center [256, 391] width 15 height 8
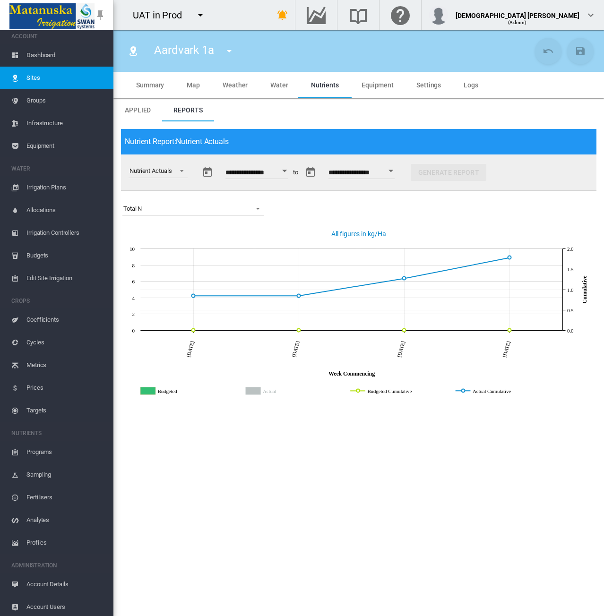
scroll to position [8, 0]
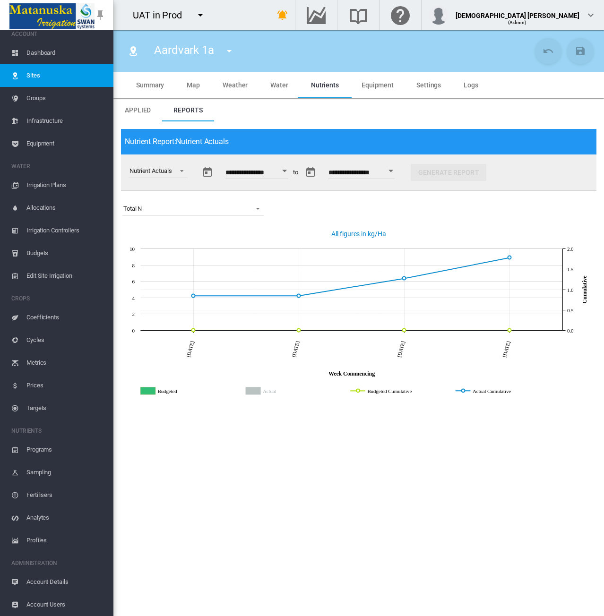
click at [53, 542] on span "Profiles" at bounding box center [65, 540] width 79 height 23
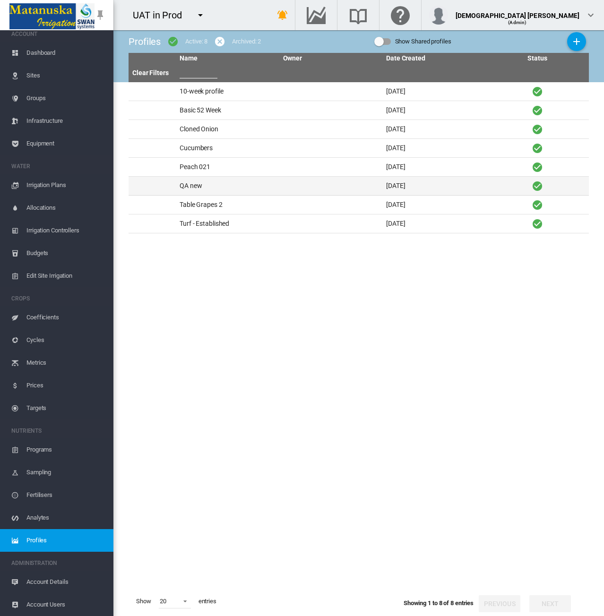
click at [230, 188] on td "QA new" at bounding box center [227, 186] width 103 height 18
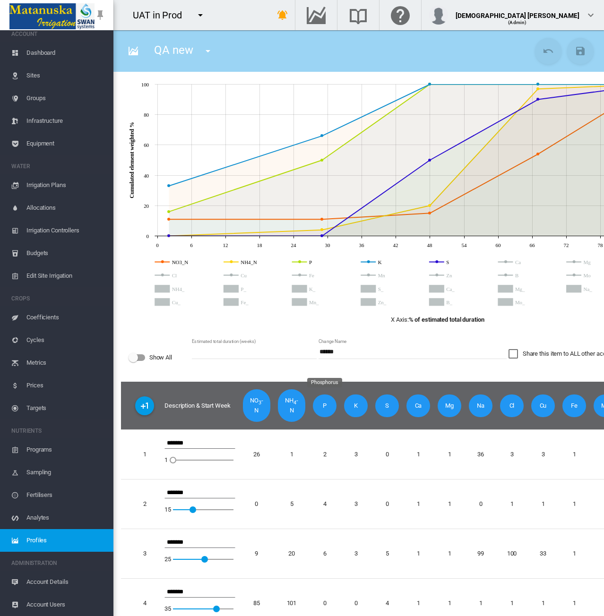
scroll to position [79, 0]
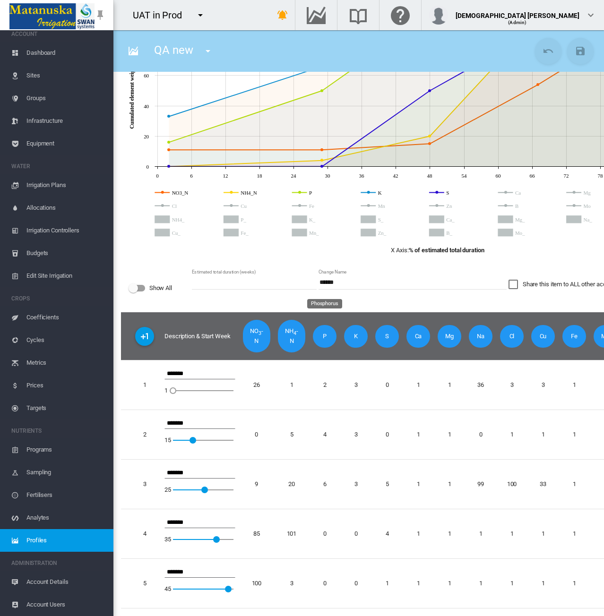
click at [328, 337] on span "P" at bounding box center [325, 336] width 24 height 23
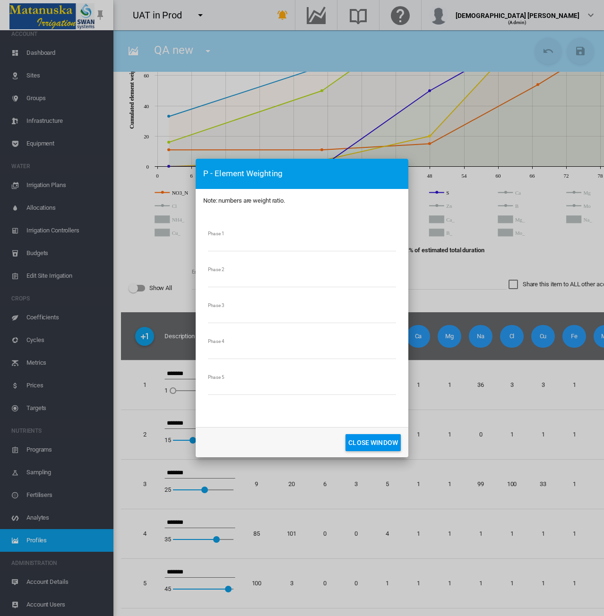
click at [359, 443] on button "CLOSE WINDOW" at bounding box center [372, 442] width 55 height 17
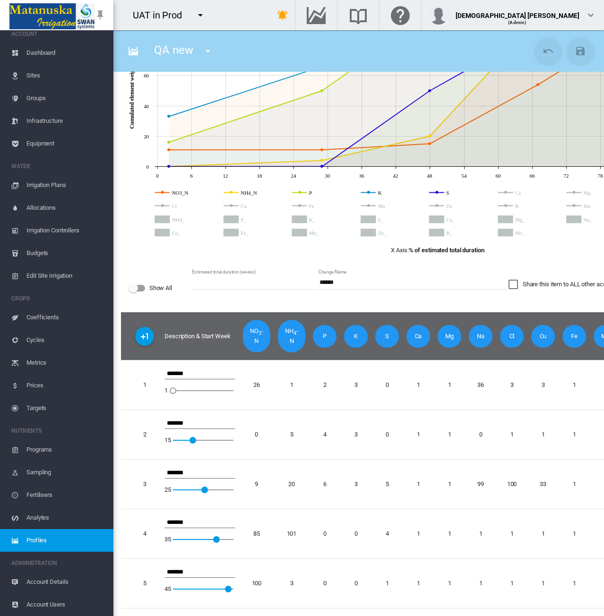
click at [255, 15] on div "UAT in Prod 100+ Project Adelaide Demo" at bounding box center [184, 15] width 142 height 30
